Goal: Task Accomplishment & Management: Manage account settings

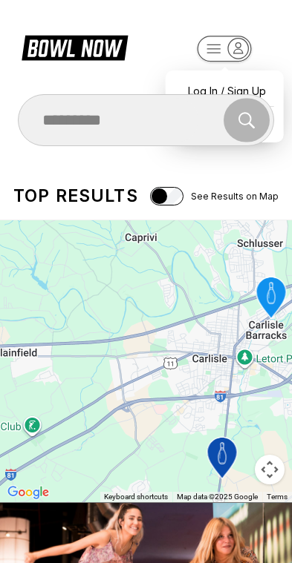
click at [265, 181] on div "Top results See Results on Map" at bounding box center [146, 196] width 292 height 48
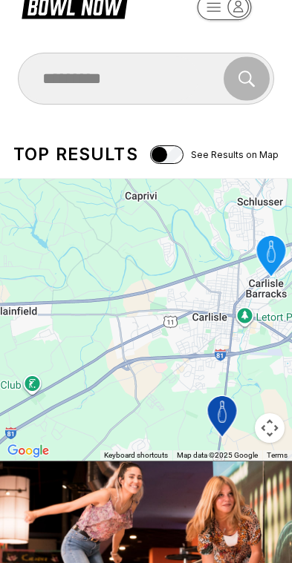
scroll to position [42, 0]
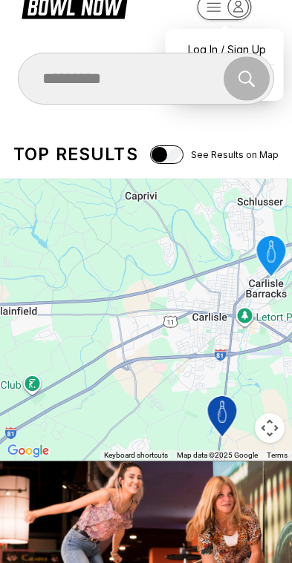
click at [252, 14] on icon "button" at bounding box center [224, 8] width 82 height 30
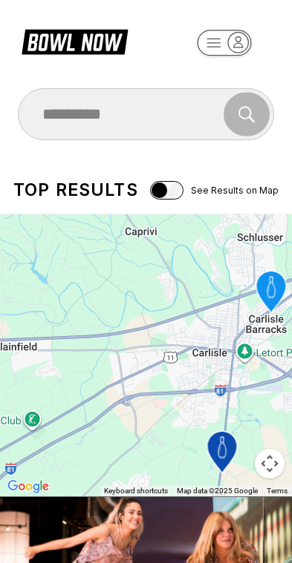
scroll to position [0, 0]
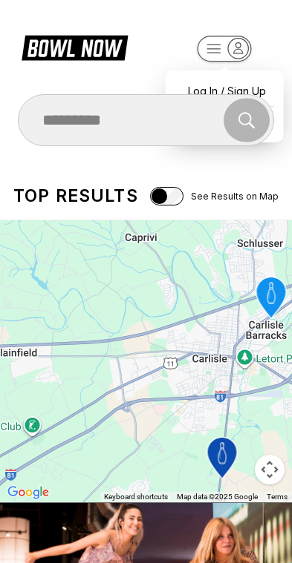
click at [246, 46] on icon "button" at bounding box center [238, 49] width 20 height 20
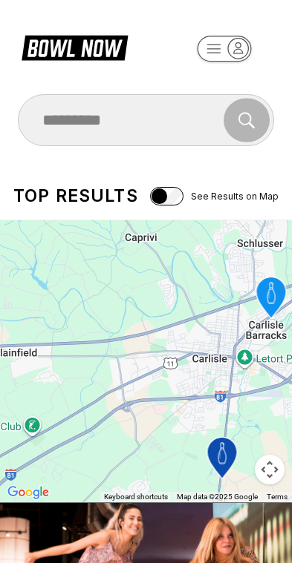
click at [67, 38] on icon at bounding box center [75, 47] width 106 height 28
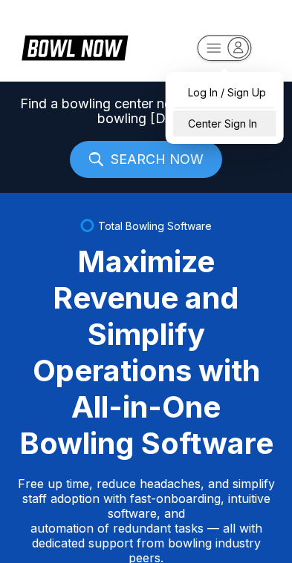
click at [236, 113] on div "Center Sign In" at bounding box center [224, 124] width 103 height 26
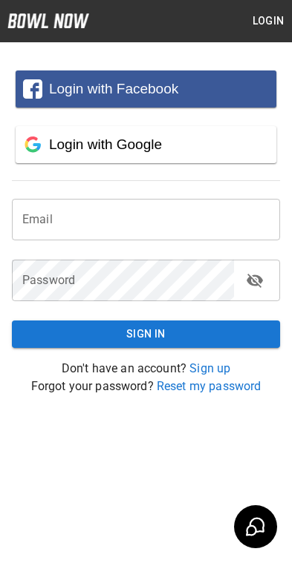
click at [202, 223] on input "email" at bounding box center [146, 220] width 268 height 42
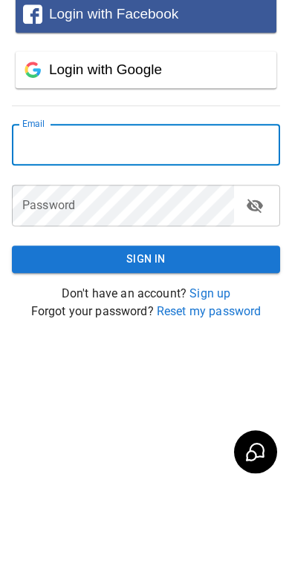
click at [221, 137] on div "Login with Google" at bounding box center [159, 145] width 220 height 16
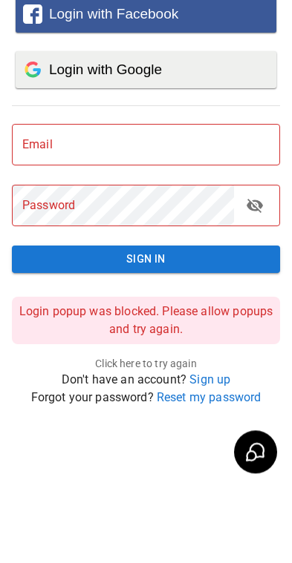
scroll to position [69, 0]
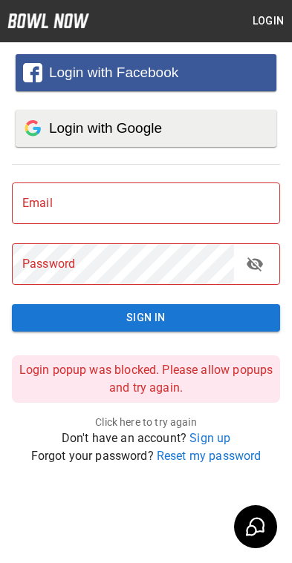
click at [247, 120] on div "Login with Google" at bounding box center [159, 128] width 220 height 16
